Goal: Information Seeking & Learning: Learn about a topic

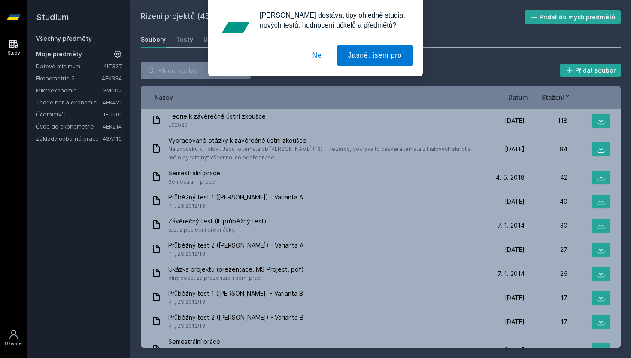
click at [79, 38] on div "[PERSON_NAME] dostávat tipy ohledně studia, nových testů, hodnocení učitelů a p…" at bounding box center [315, 38] width 631 height 76
click at [311, 56] on button "Ne" at bounding box center [317, 55] width 31 height 21
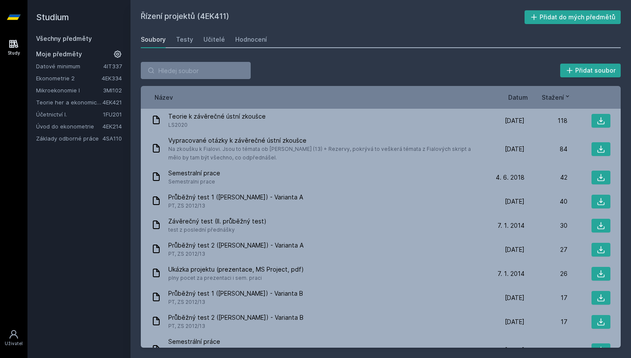
click at [68, 40] on link "Všechny předměty" at bounding box center [64, 38] width 56 height 7
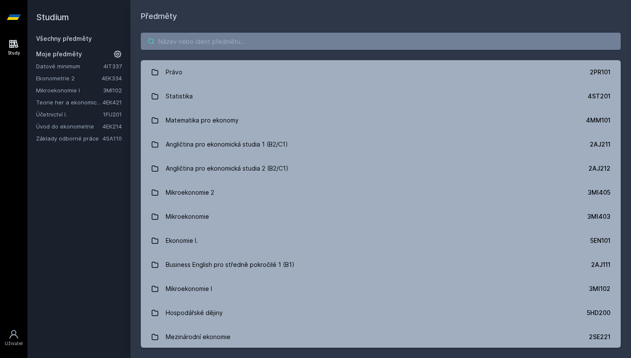
click at [198, 40] on input "search" at bounding box center [381, 41] width 480 height 17
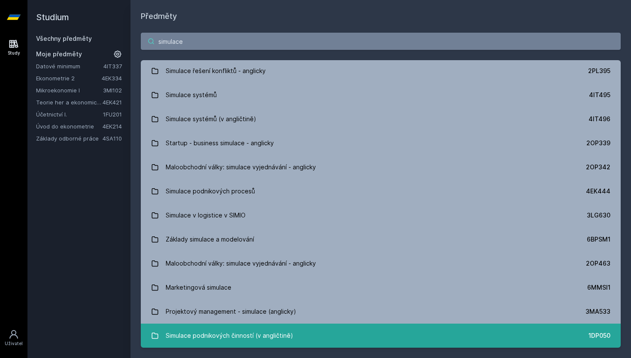
scroll to position [1, 0]
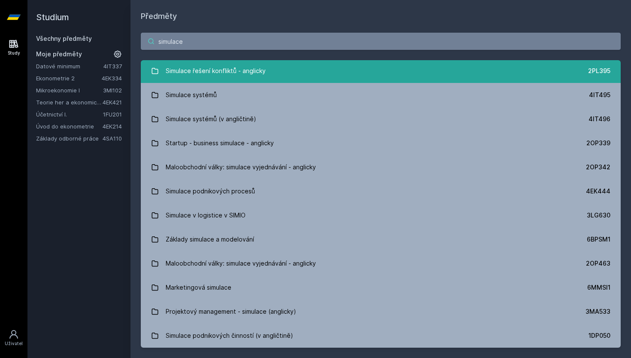
type input "simulac"
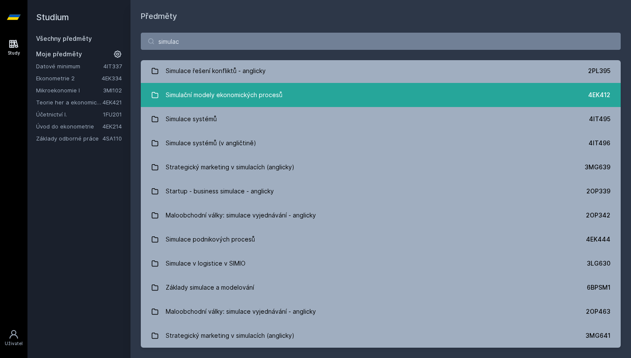
click at [277, 95] on div "Simulační modely ekonomických procesů" at bounding box center [224, 94] width 117 height 17
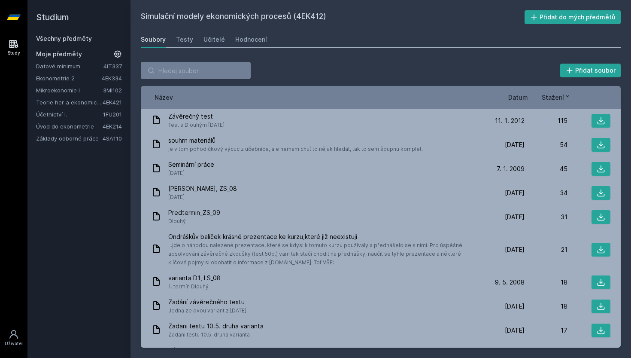
click at [551, 95] on span "Stažení" at bounding box center [553, 97] width 22 height 9
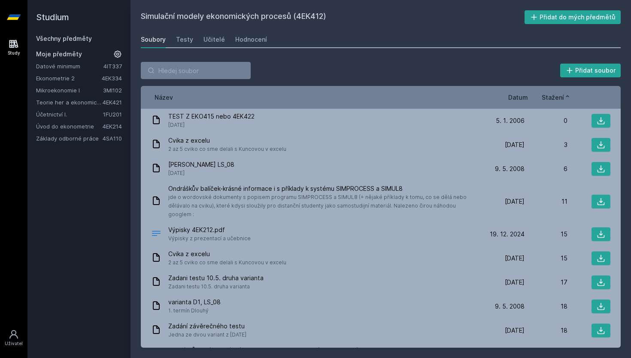
click at [551, 95] on span "Stažení" at bounding box center [553, 97] width 22 height 9
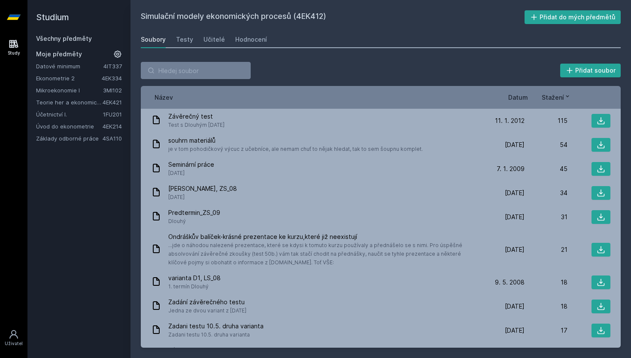
click at [551, 95] on span "Stažení" at bounding box center [553, 97] width 22 height 9
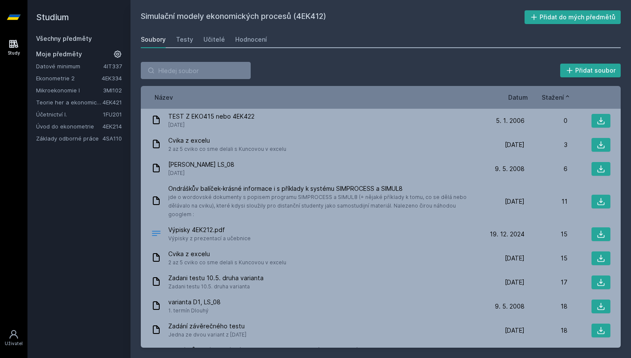
click at [550, 94] on span "Stažení" at bounding box center [553, 97] width 22 height 9
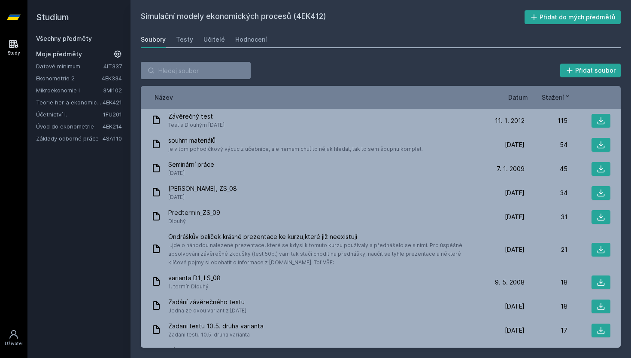
click at [526, 99] on span "Datum" at bounding box center [518, 97] width 20 height 9
